Goal: Task Accomplishment & Management: Manage account settings

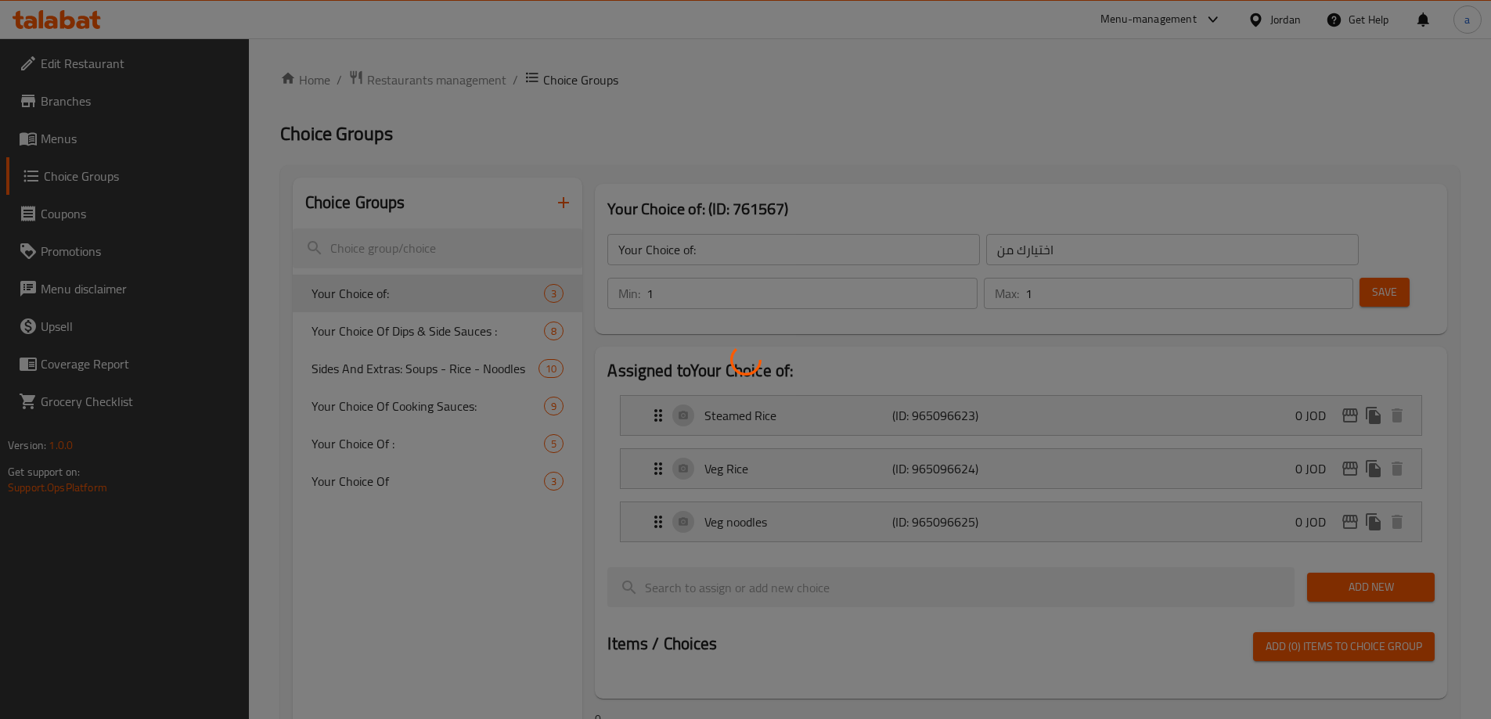
click at [1271, 9] on div at bounding box center [745, 359] width 1491 height 719
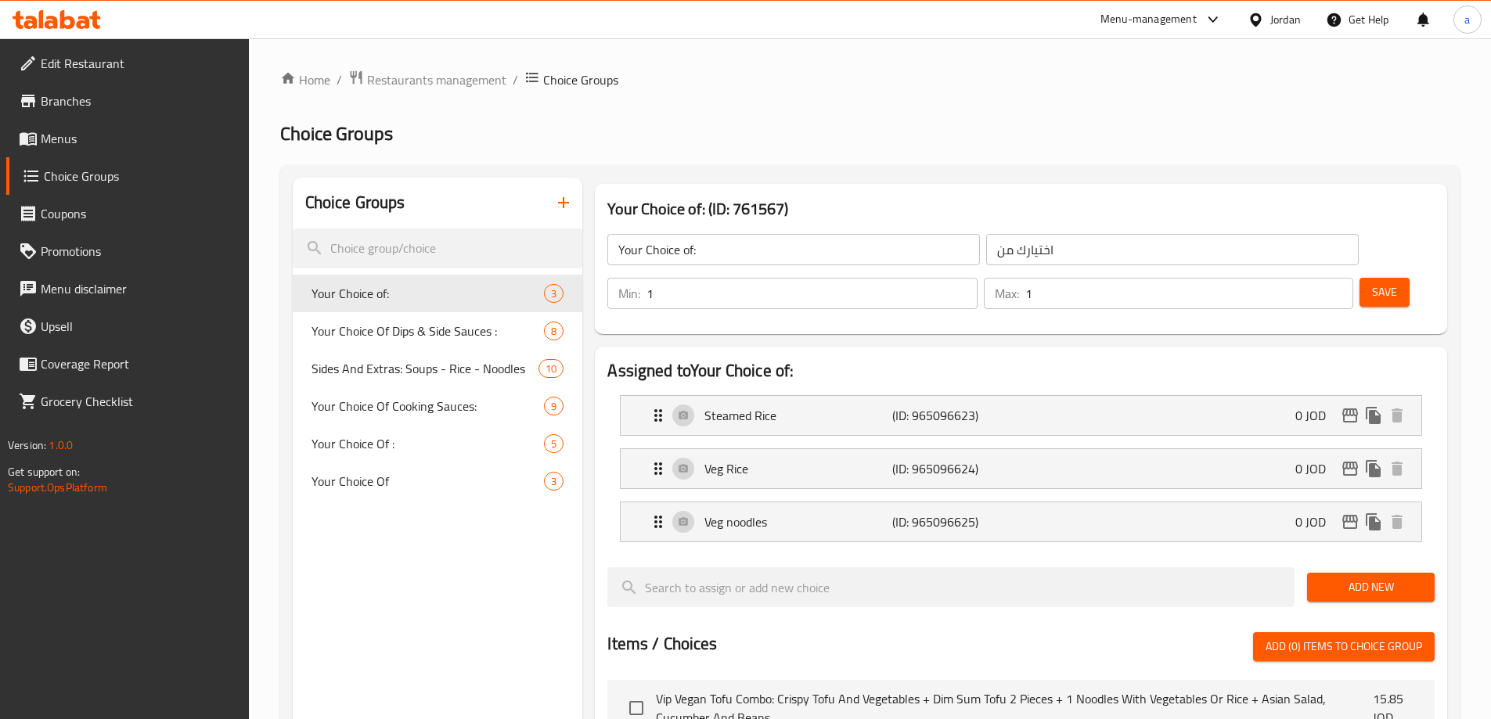
click at [1272, 19] on div at bounding box center [745, 359] width 1491 height 719
click at [1273, 23] on div "Jordan" at bounding box center [1285, 19] width 31 height 17
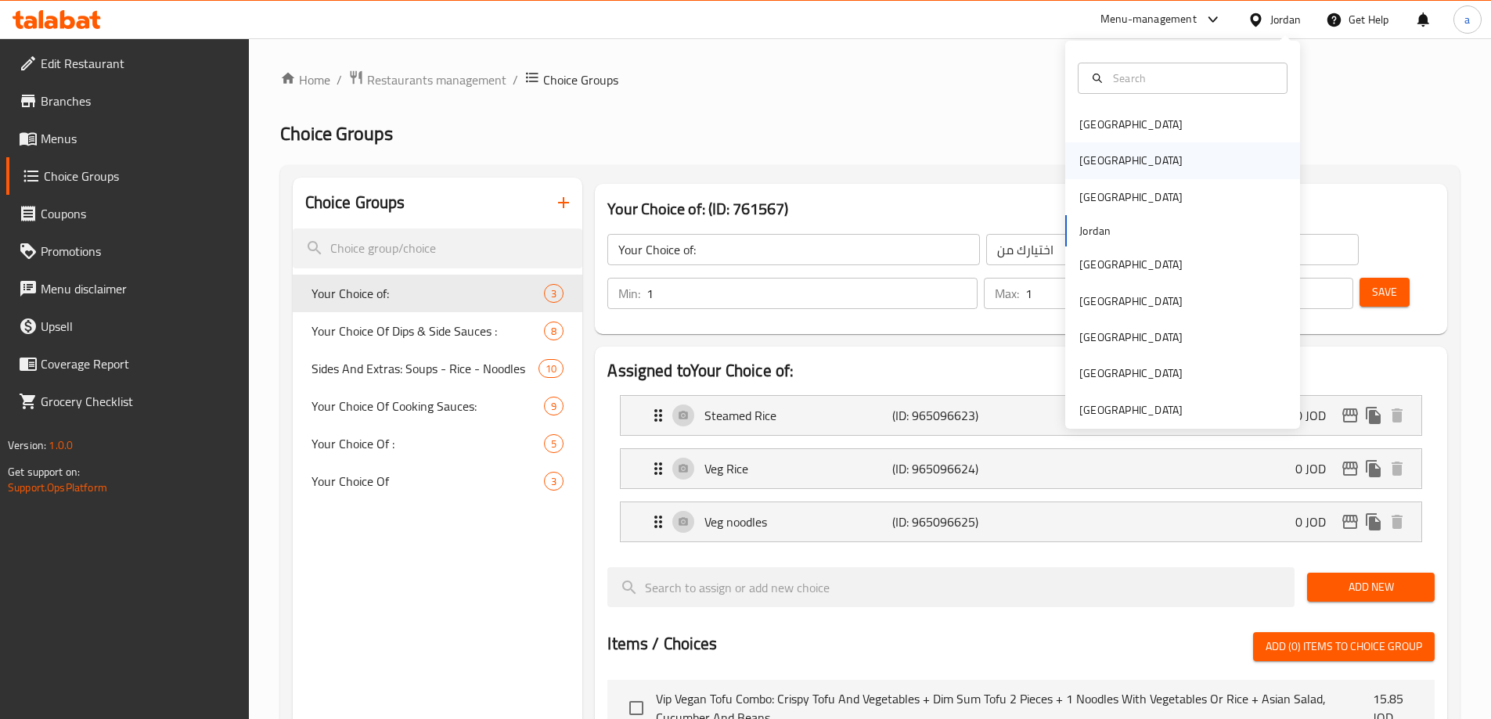
click at [1128, 160] on div "[GEOGRAPHIC_DATA]" at bounding box center [1182, 160] width 235 height 36
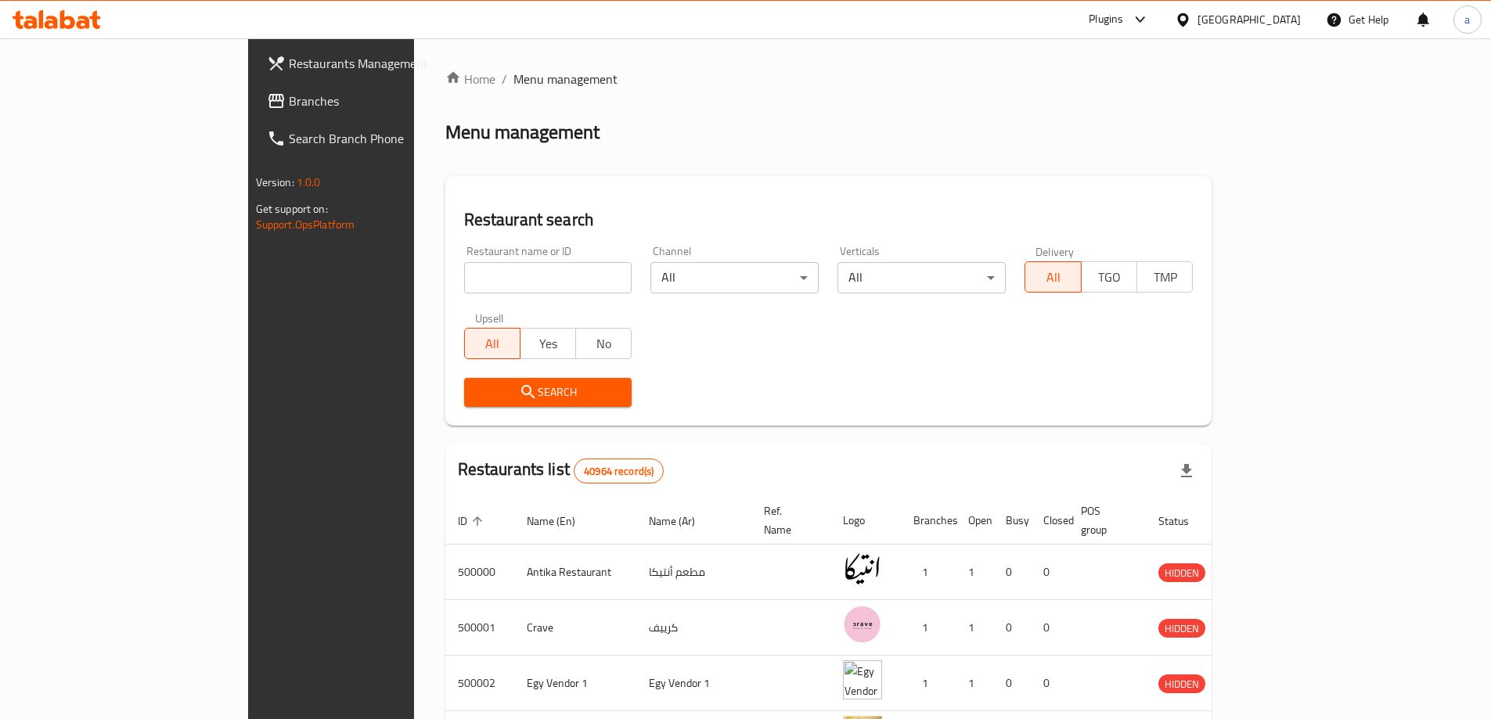
click at [289, 103] on span "Branches" at bounding box center [387, 101] width 196 height 19
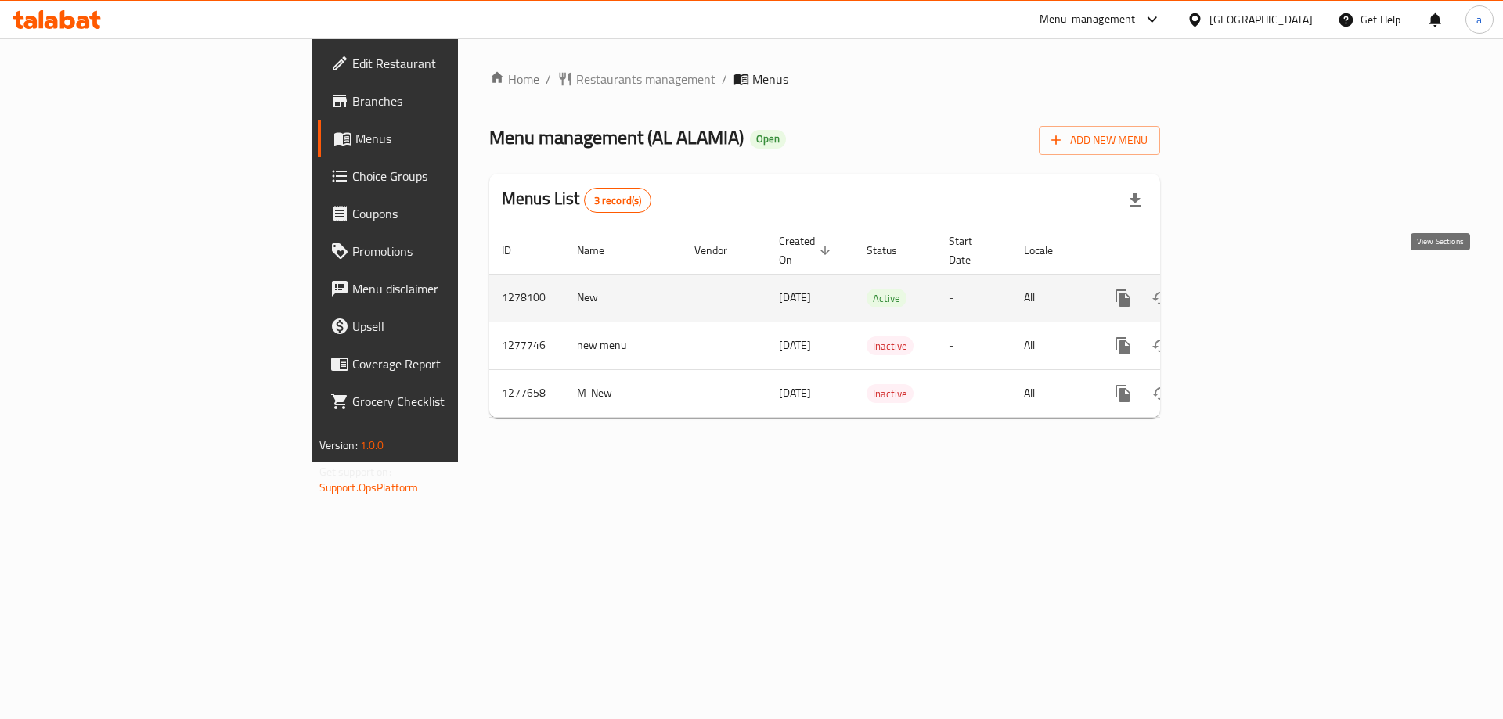
click at [1245, 289] on icon "enhanced table" at bounding box center [1235, 298] width 19 height 19
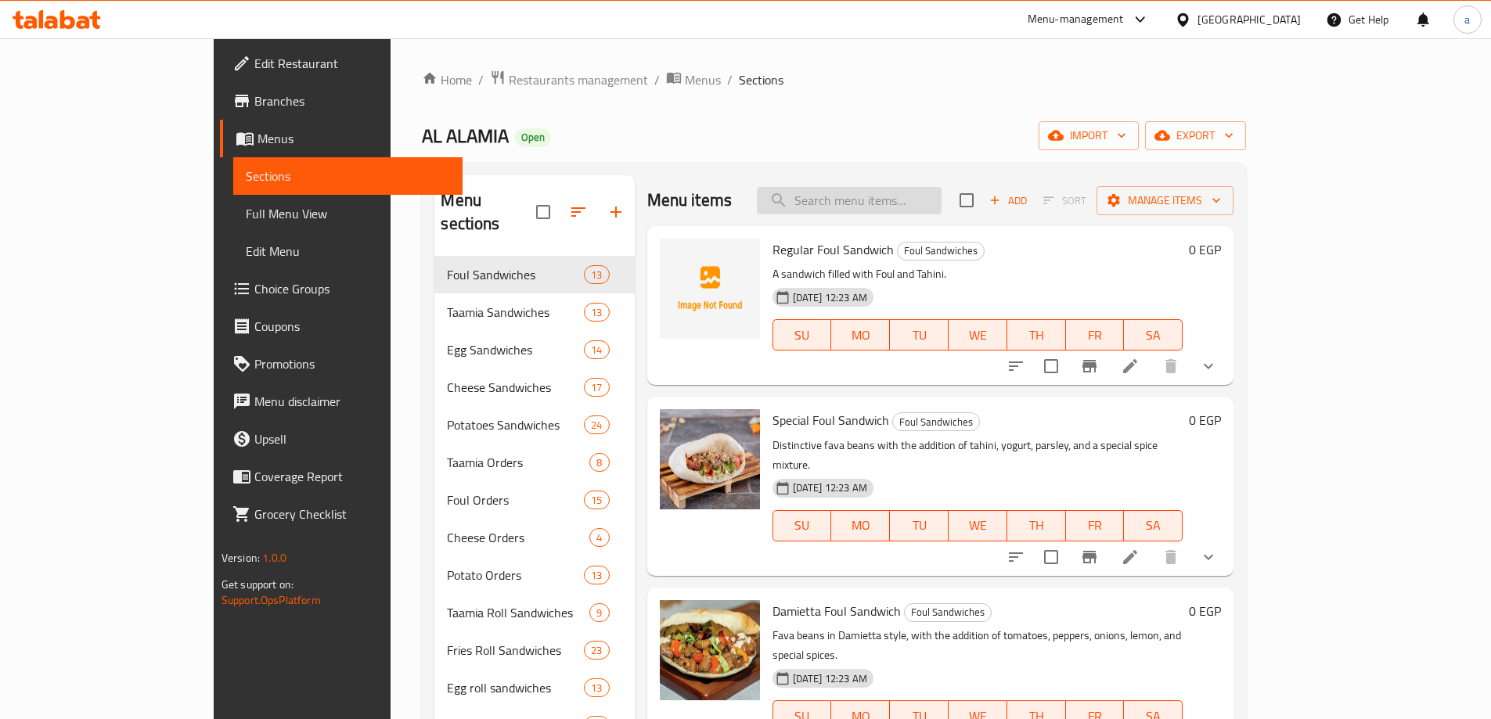
click at [885, 205] on input "search" at bounding box center [849, 200] width 185 height 27
paste input "Kiri cheese Hot Dog Sandwich"
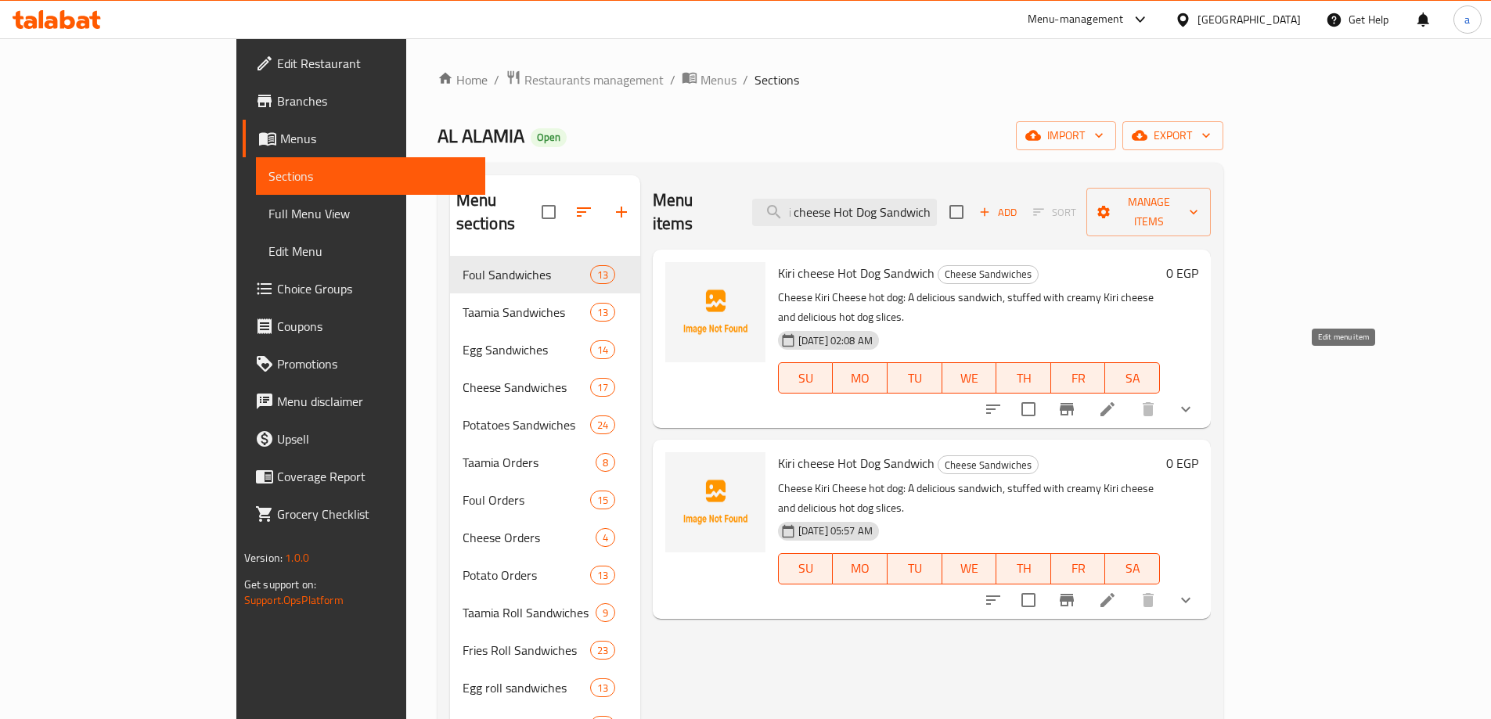
type input "Kiri cheese Hot Dog Sandwich"
click at [1117, 400] on icon at bounding box center [1107, 409] width 19 height 19
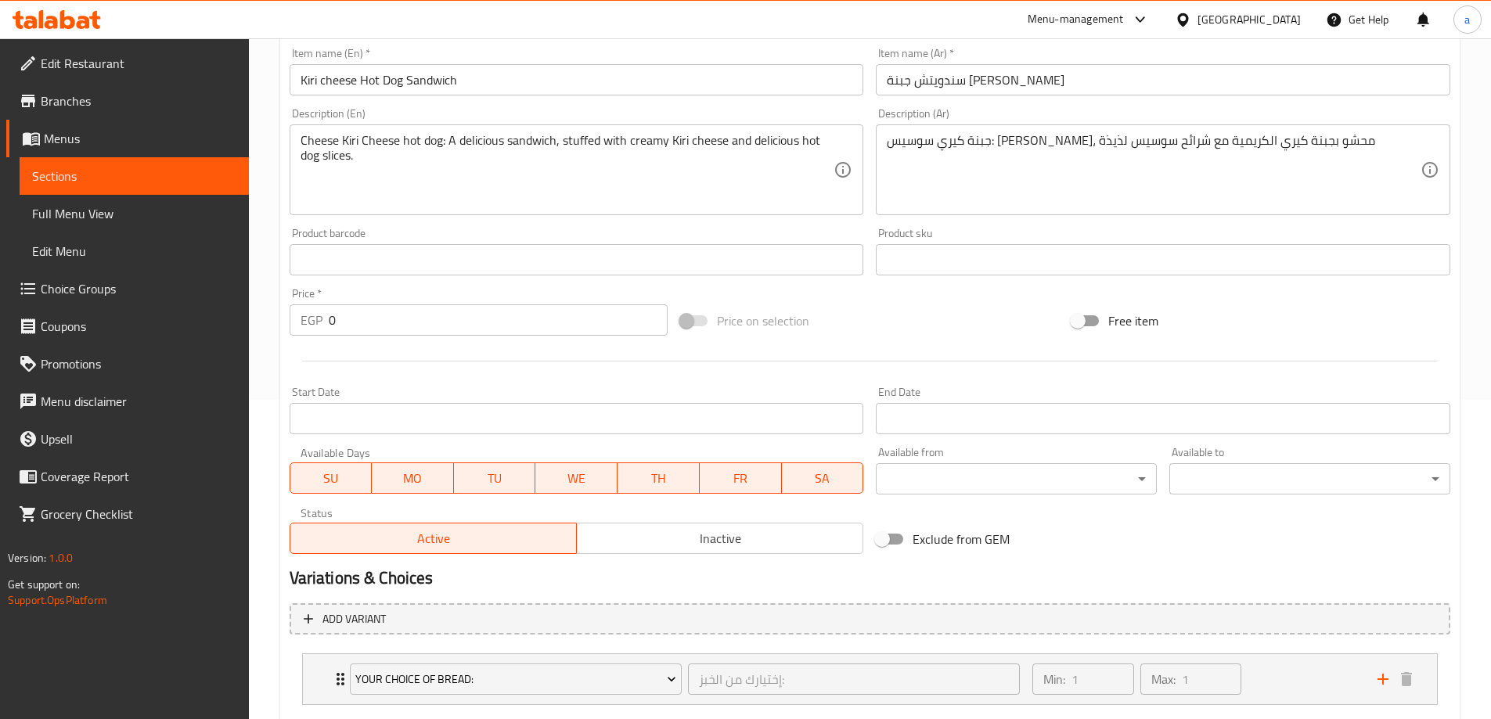
scroll to position [412, 0]
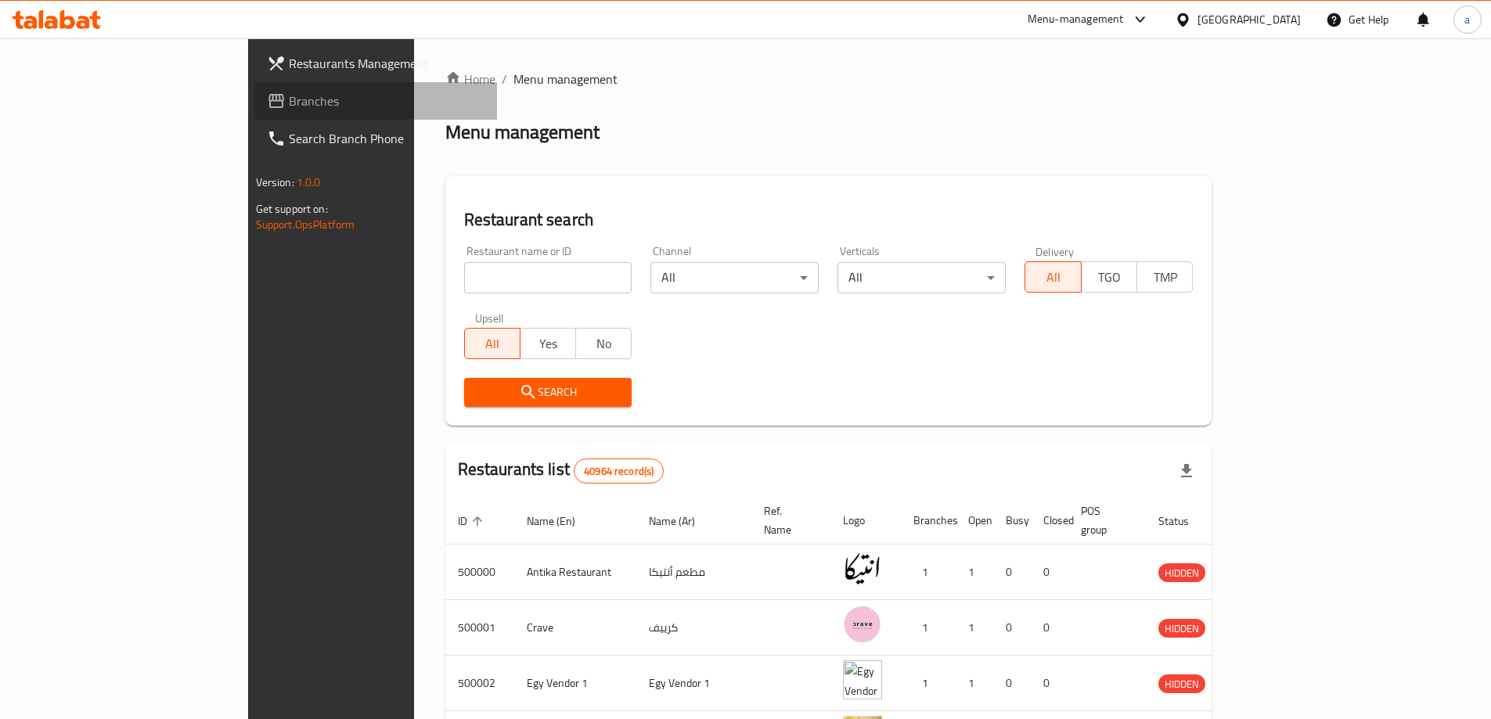
click at [254, 87] on link "Branches" at bounding box center [375, 101] width 243 height 38
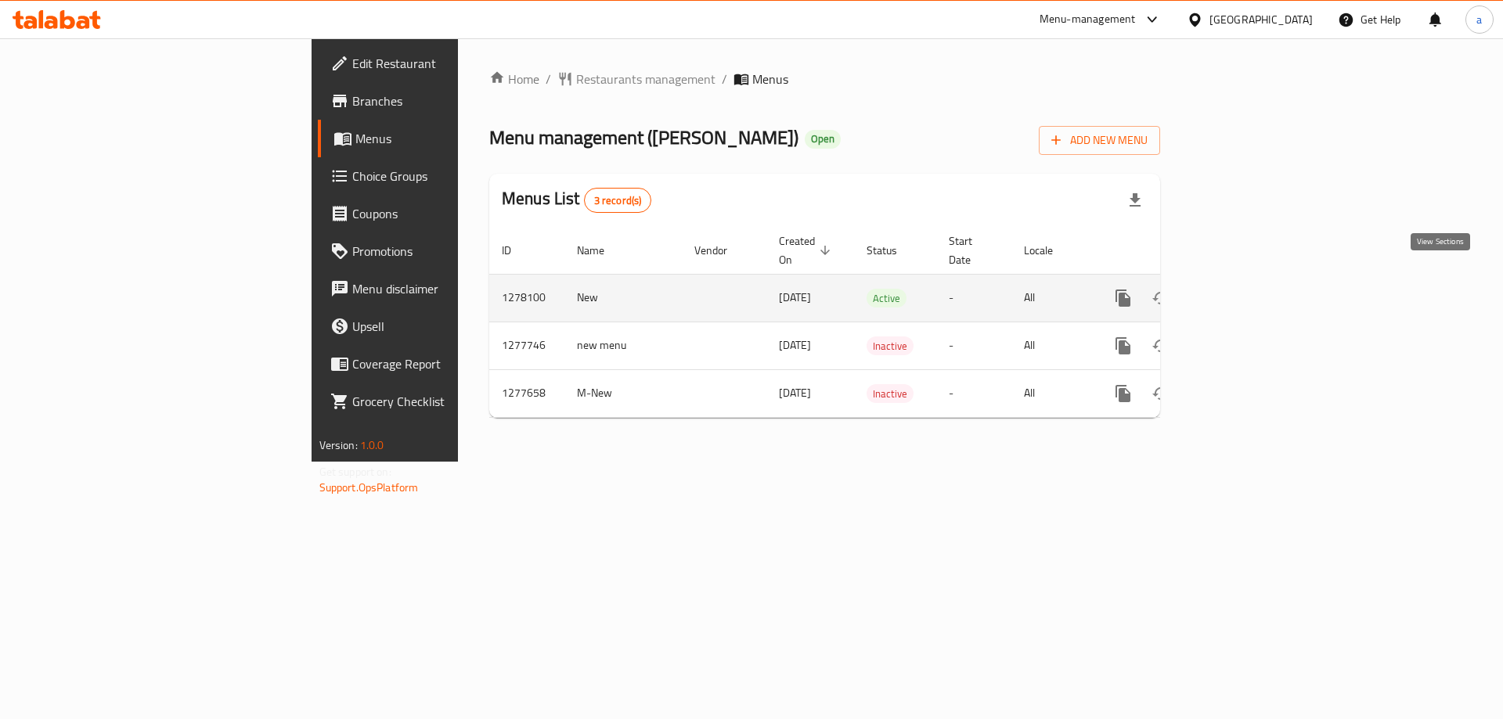
click at [1245, 289] on icon "enhanced table" at bounding box center [1235, 298] width 19 height 19
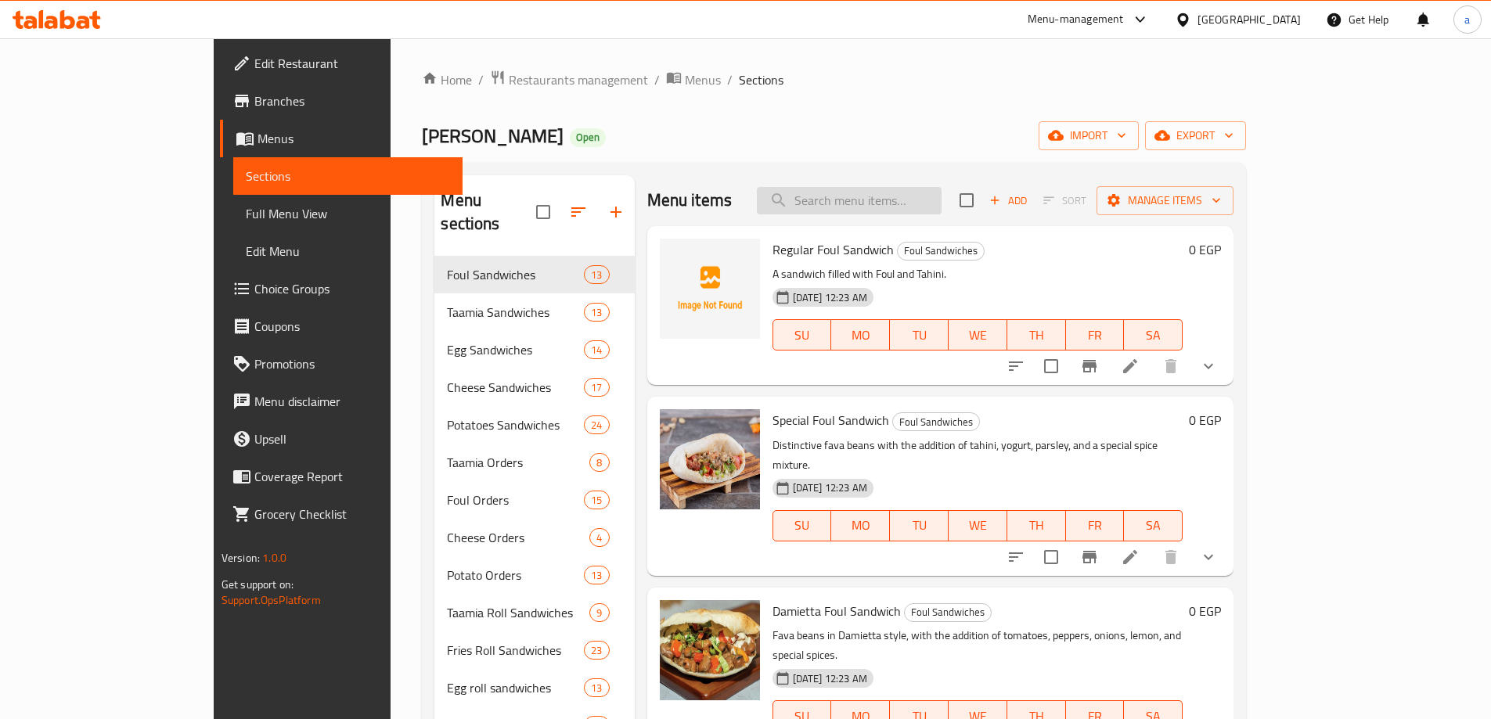
click at [901, 202] on input "search" at bounding box center [849, 200] width 185 height 27
click at [886, 203] on input "search" at bounding box center [849, 200] width 185 height 27
paste input "Kiri cheese Hot Dog Sandwich"
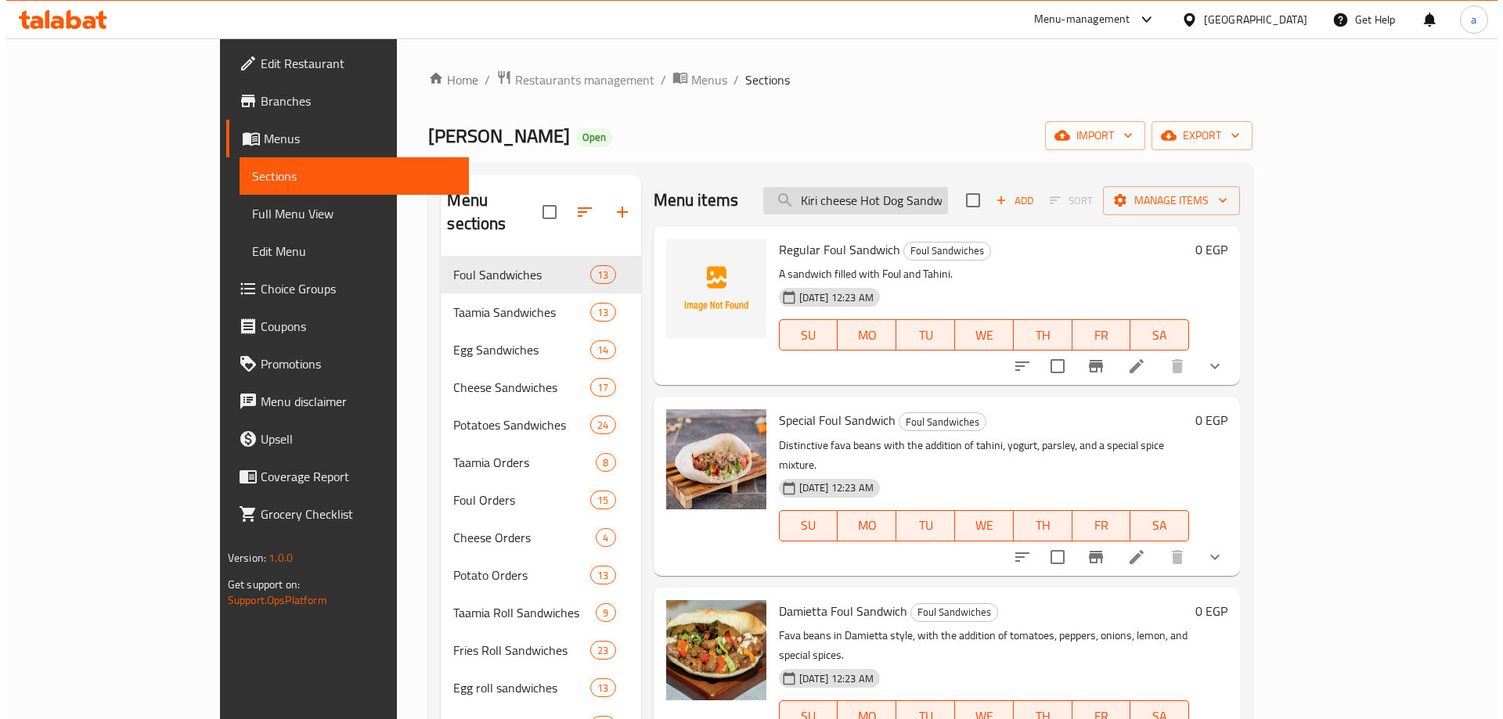
scroll to position [0, 16]
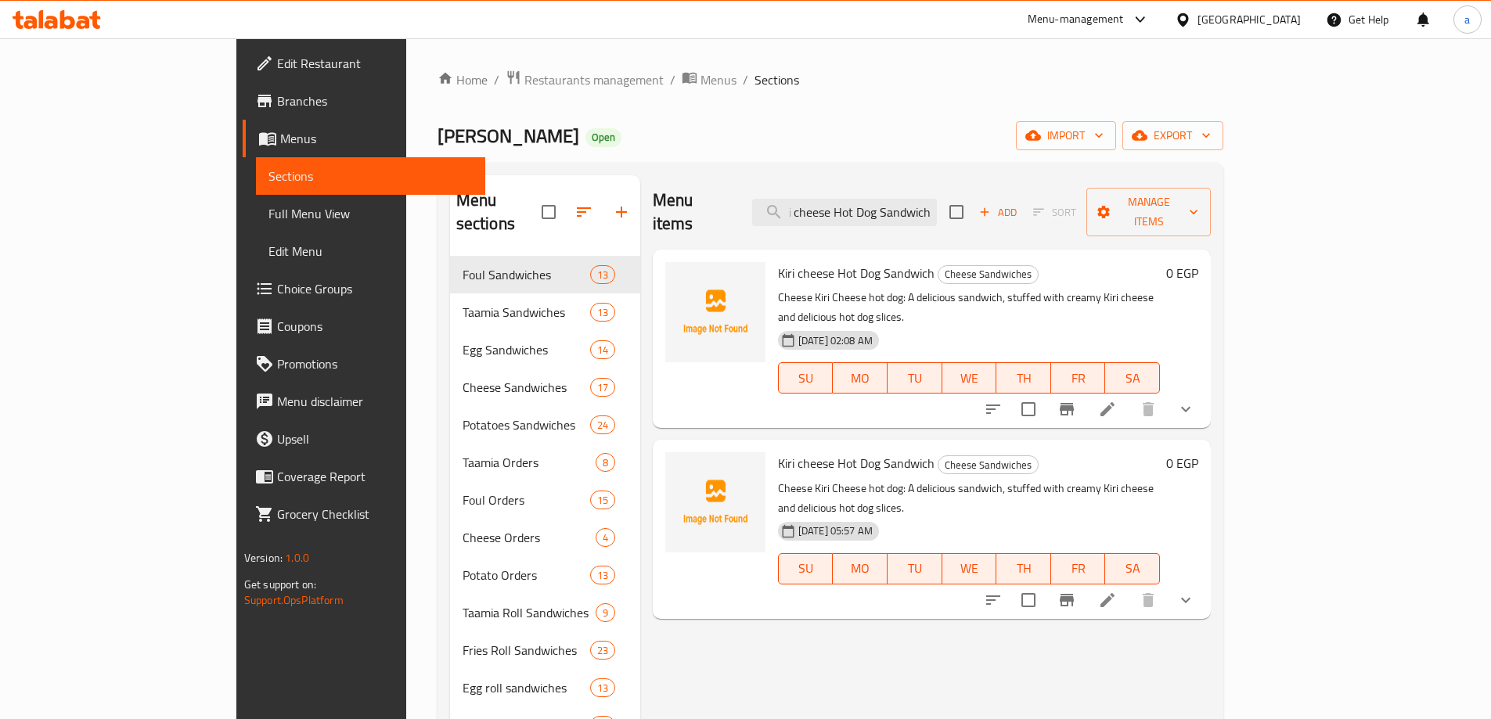
type input "Kiri cheese Hot Dog Sandwich"
click at [1129, 395] on li at bounding box center [1108, 409] width 44 height 28
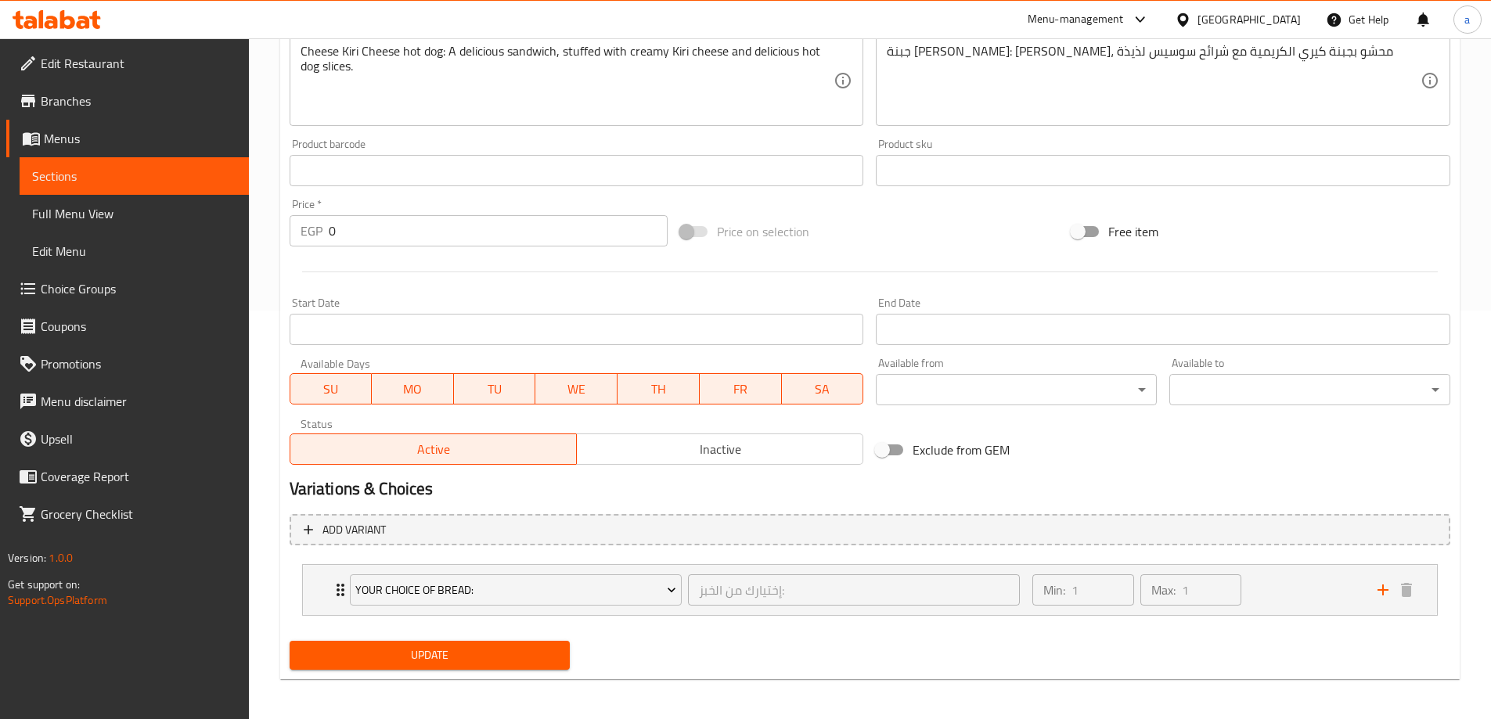
scroll to position [412, 0]
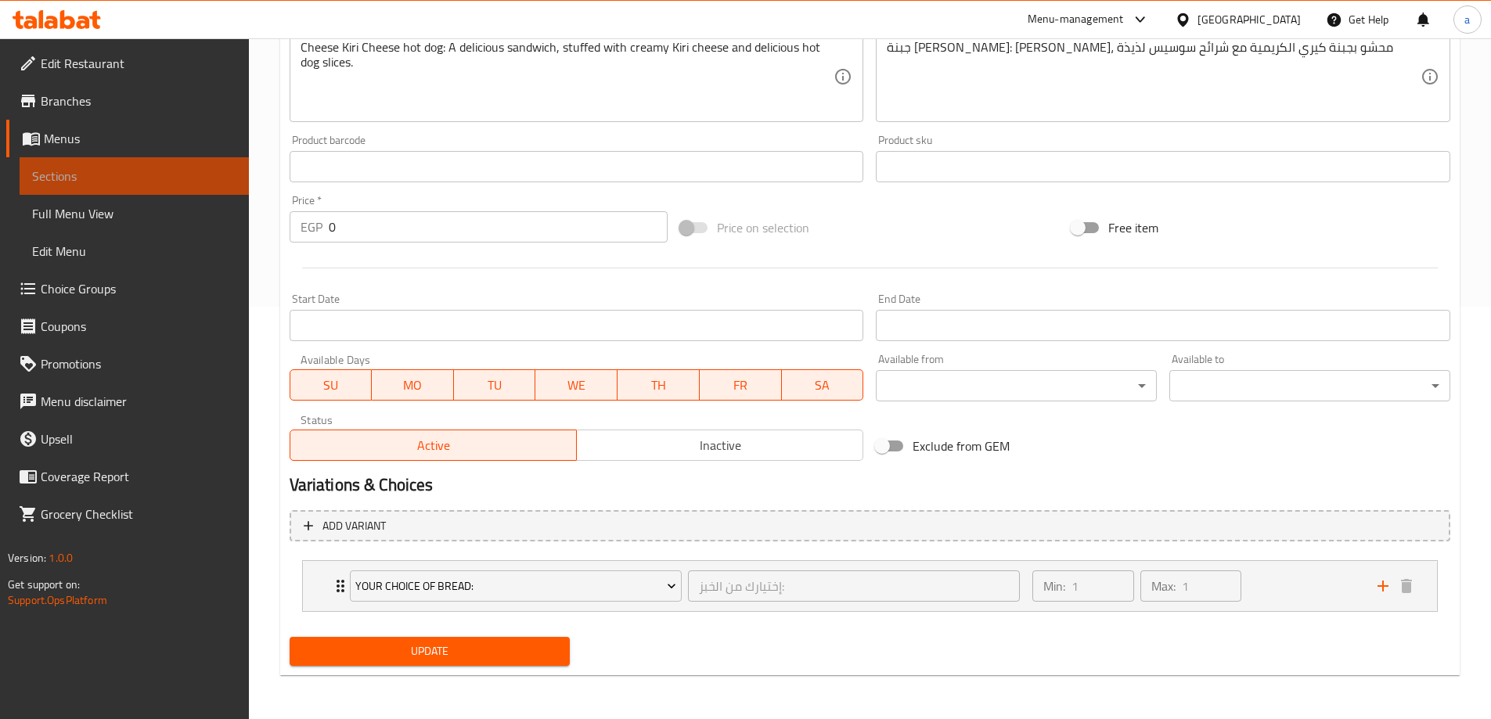
click at [135, 182] on span "Sections" at bounding box center [134, 176] width 204 height 19
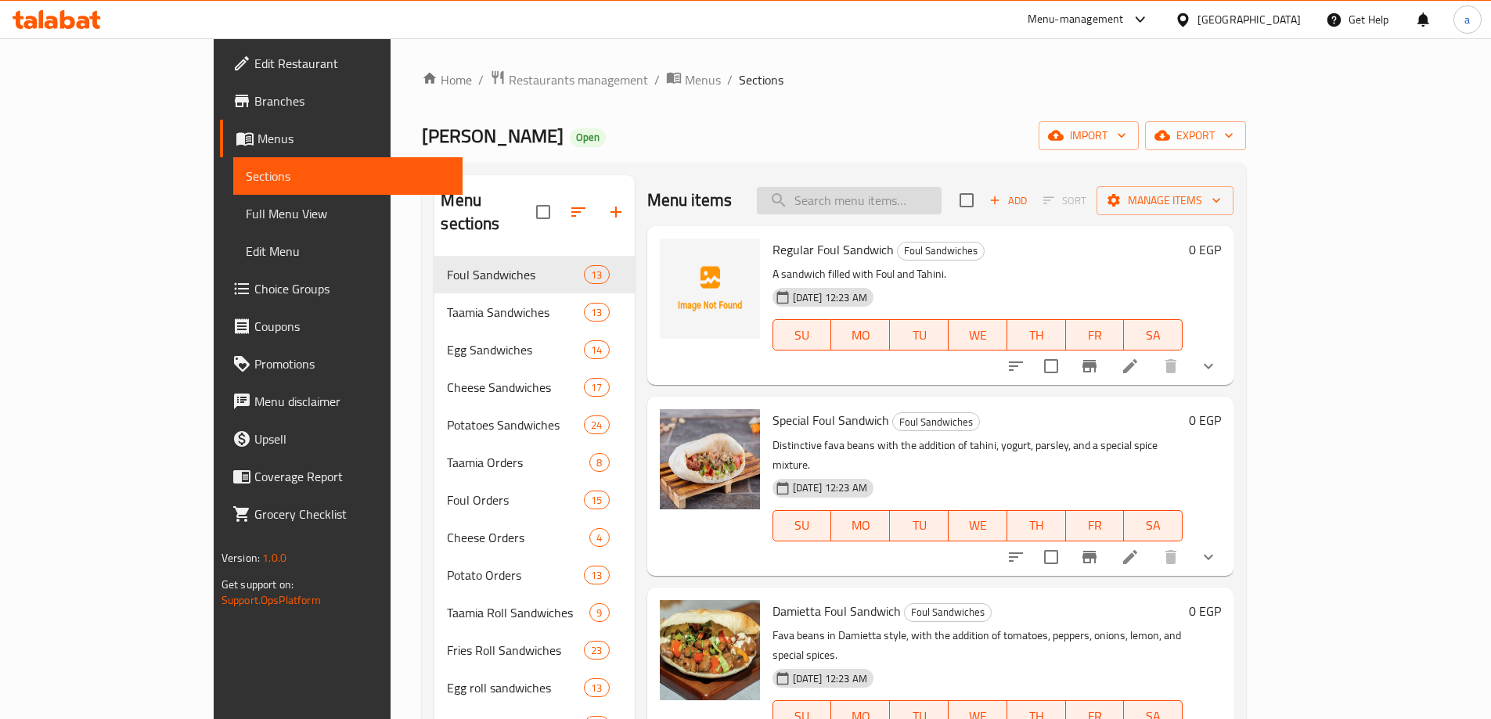
click at [881, 201] on input "search" at bounding box center [849, 200] width 185 height 27
paste input "Kiri cheese Hot Dog Sandwich"
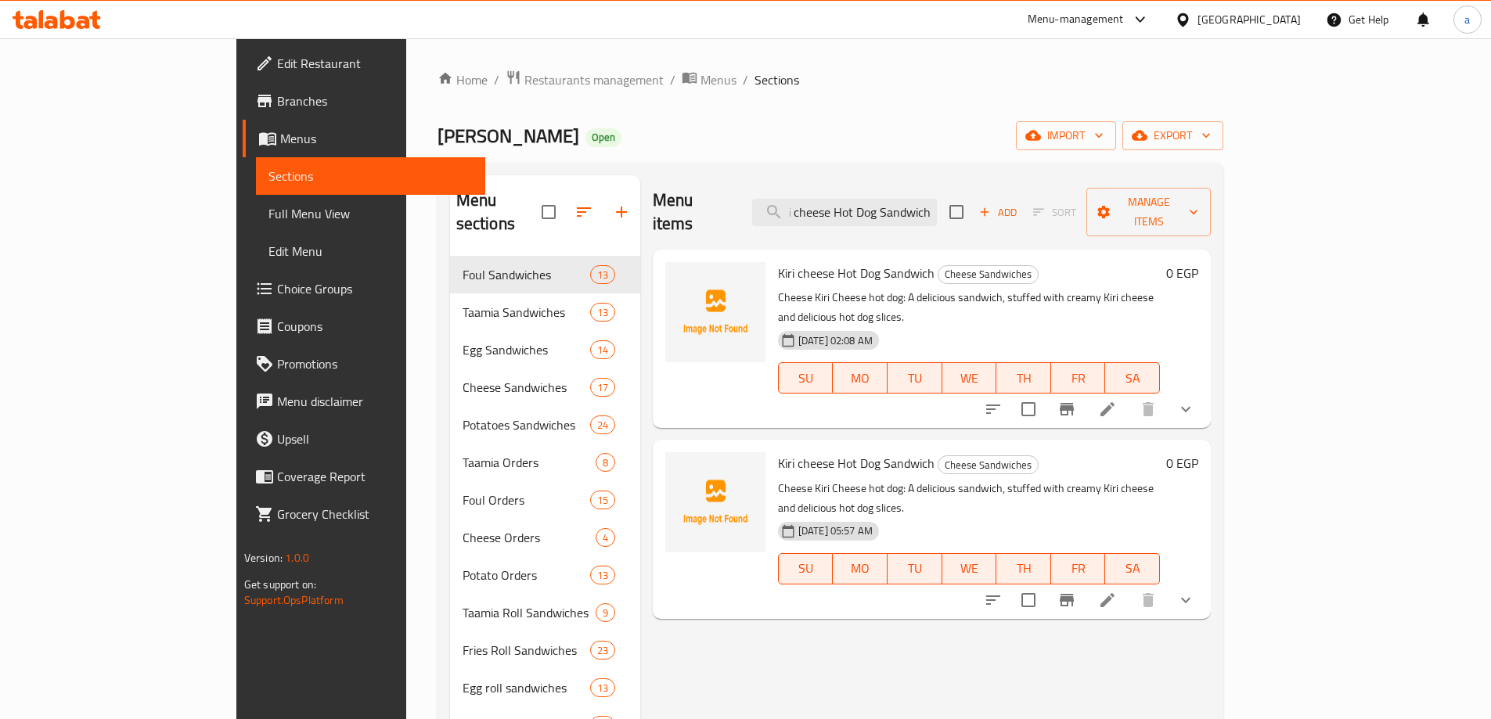
type input "Kiri cheese Hot Dog Sandwich"
click at [1117, 591] on icon at bounding box center [1107, 600] width 19 height 19
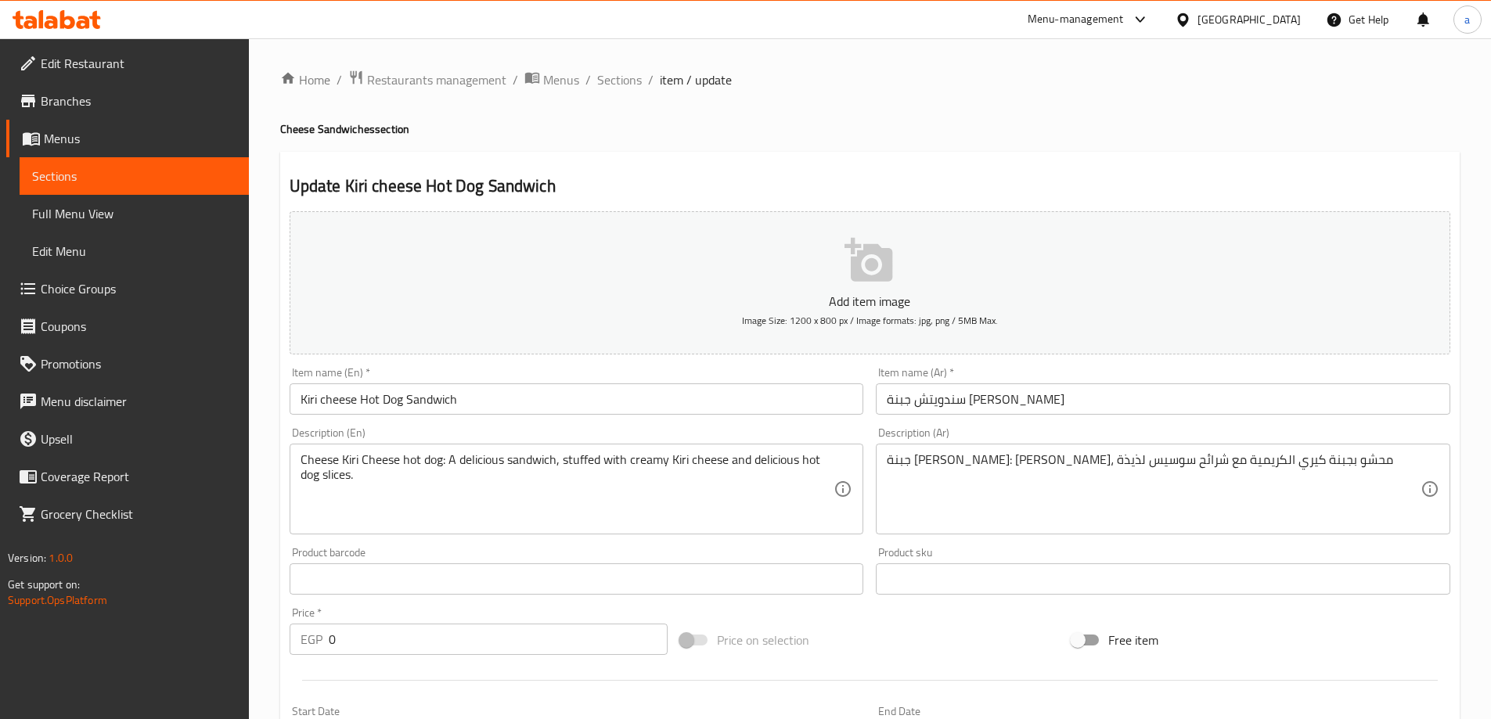
click at [754, 187] on h2 "Update Kiri cheese Hot Dog Sandwich" at bounding box center [870, 186] width 1161 height 23
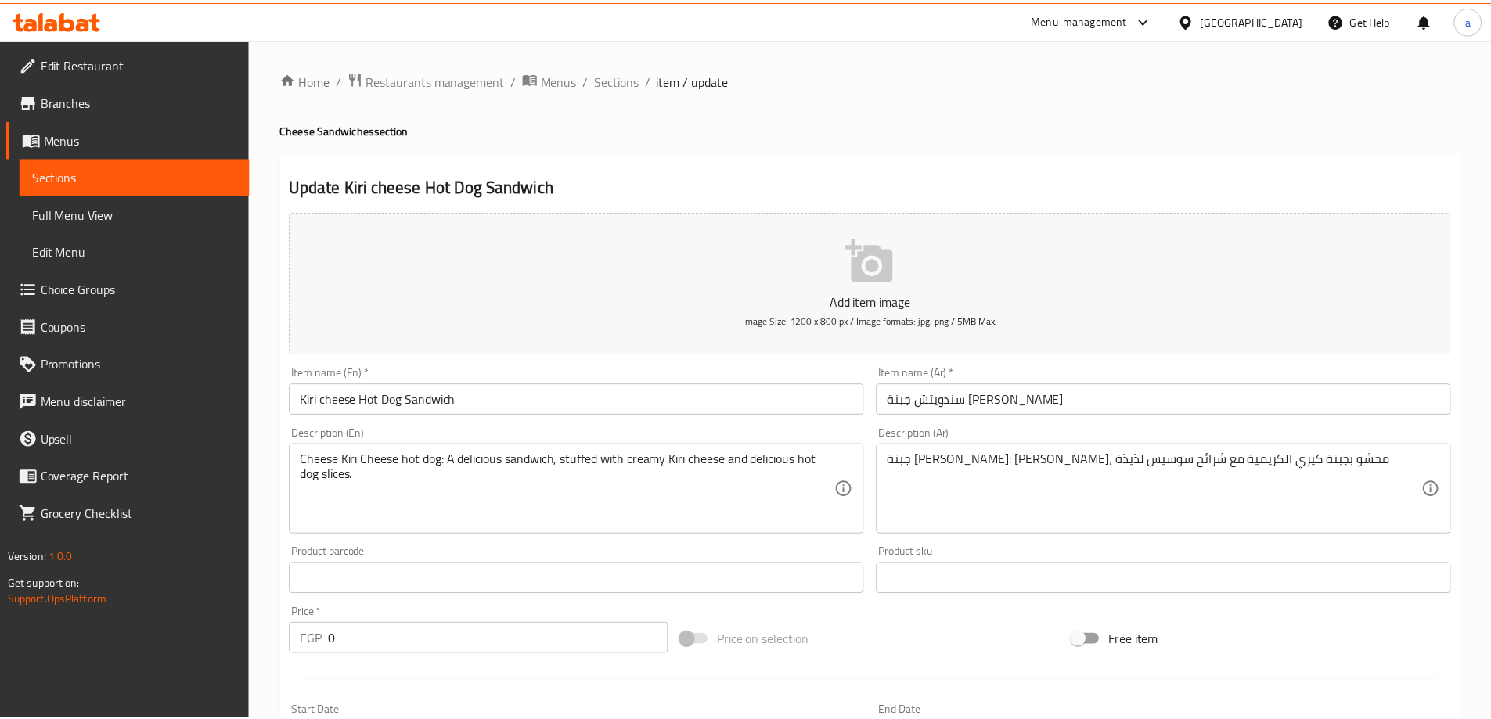
scroll to position [422, 0]
